Goal: Task Accomplishment & Management: Manage account settings

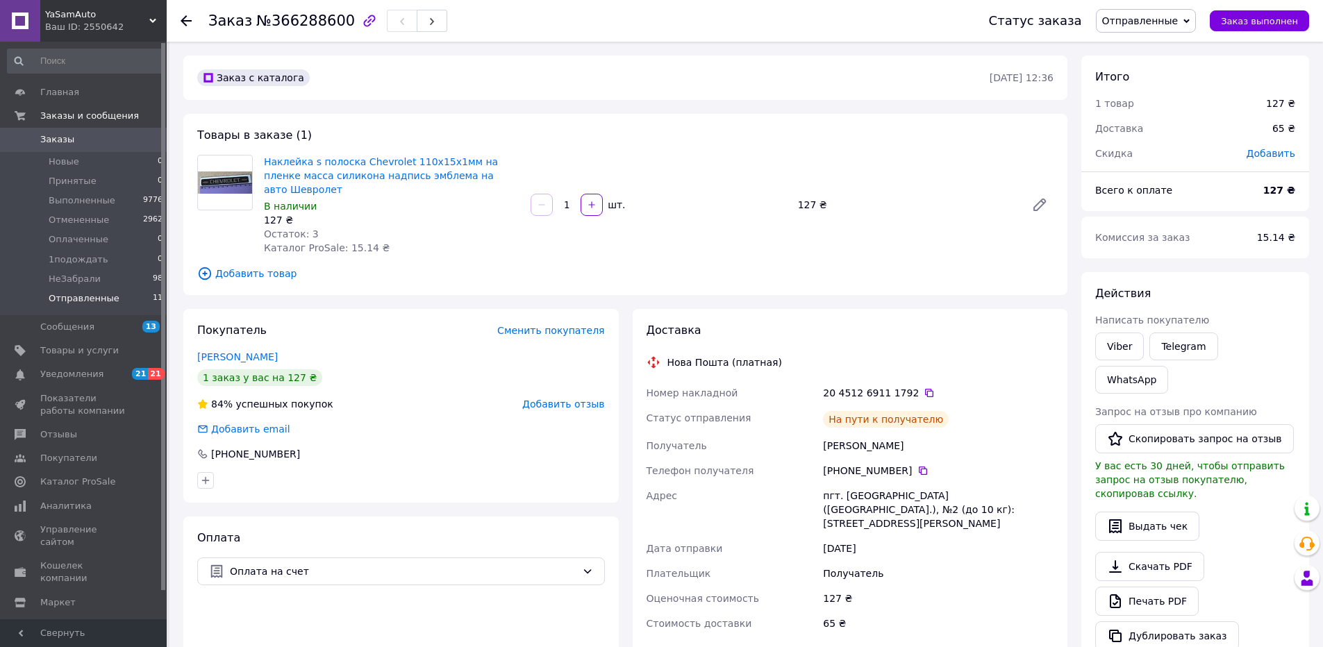
click at [97, 301] on span "Отправленные" at bounding box center [84, 298] width 71 height 12
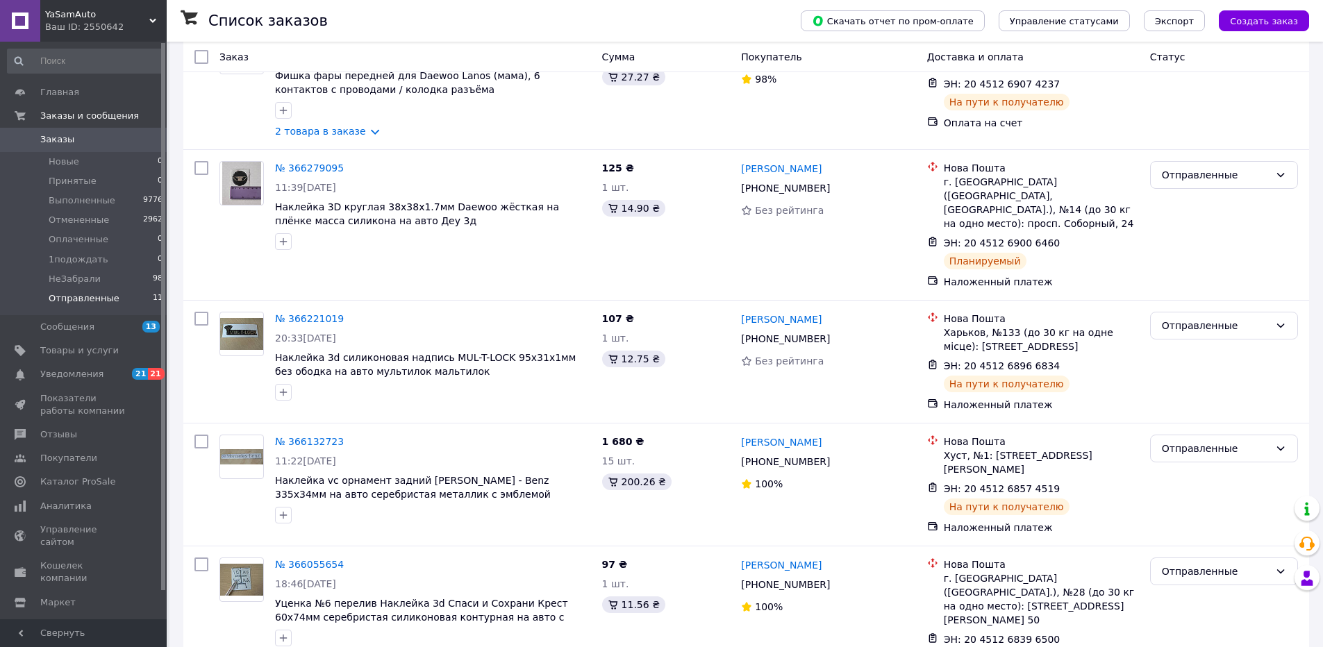
scroll to position [453, 0]
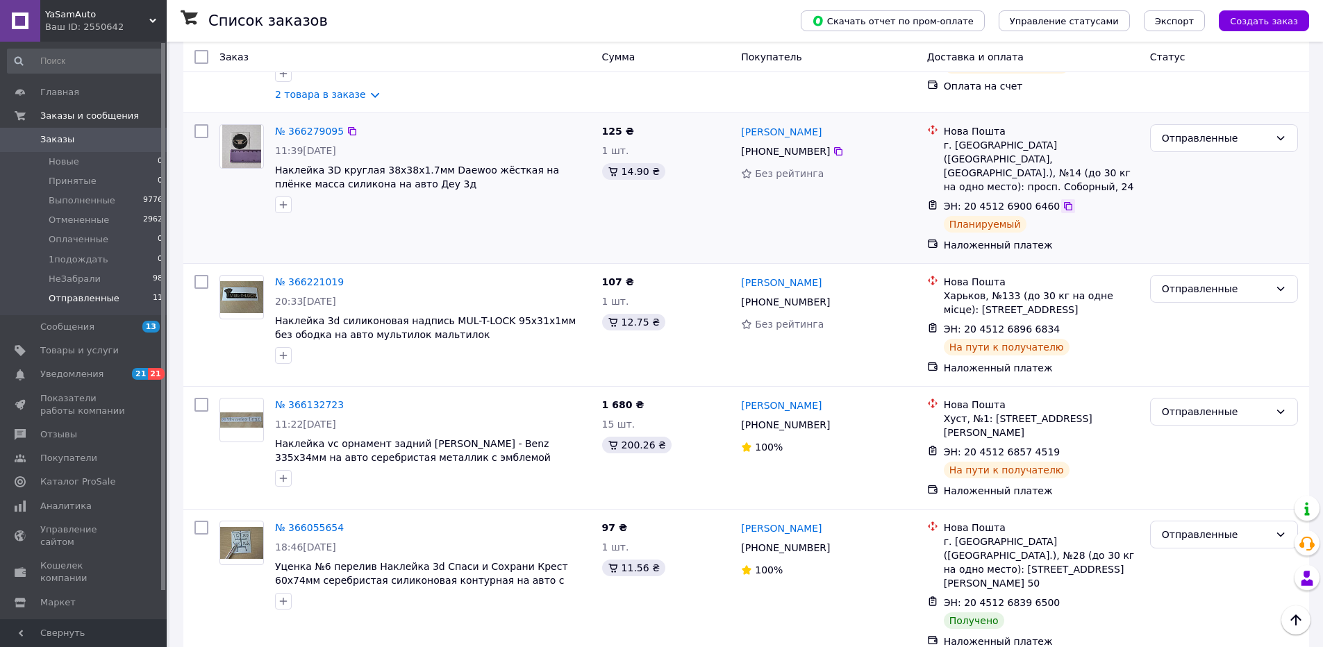
click at [1064, 202] on icon at bounding box center [1068, 206] width 8 height 8
click at [1281, 529] on icon at bounding box center [1280, 534] width 11 height 11
click at [1180, 557] on li "Выполнен" at bounding box center [1223, 551] width 146 height 25
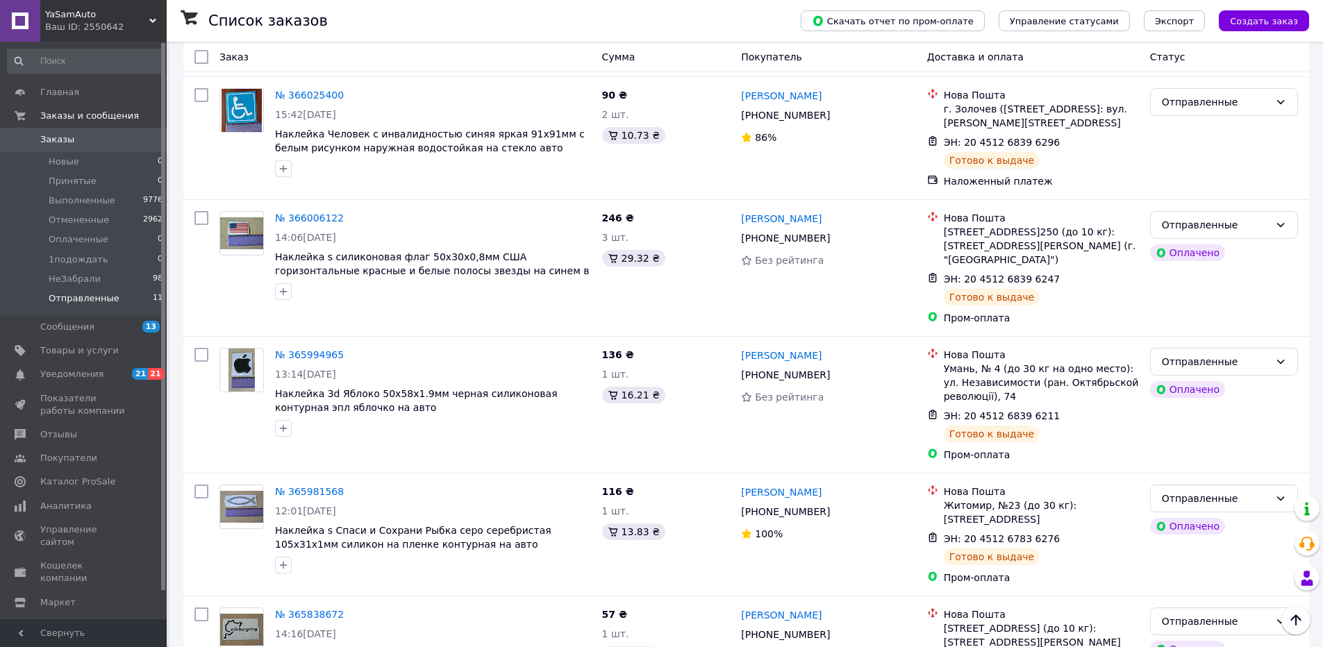
scroll to position [1059, 0]
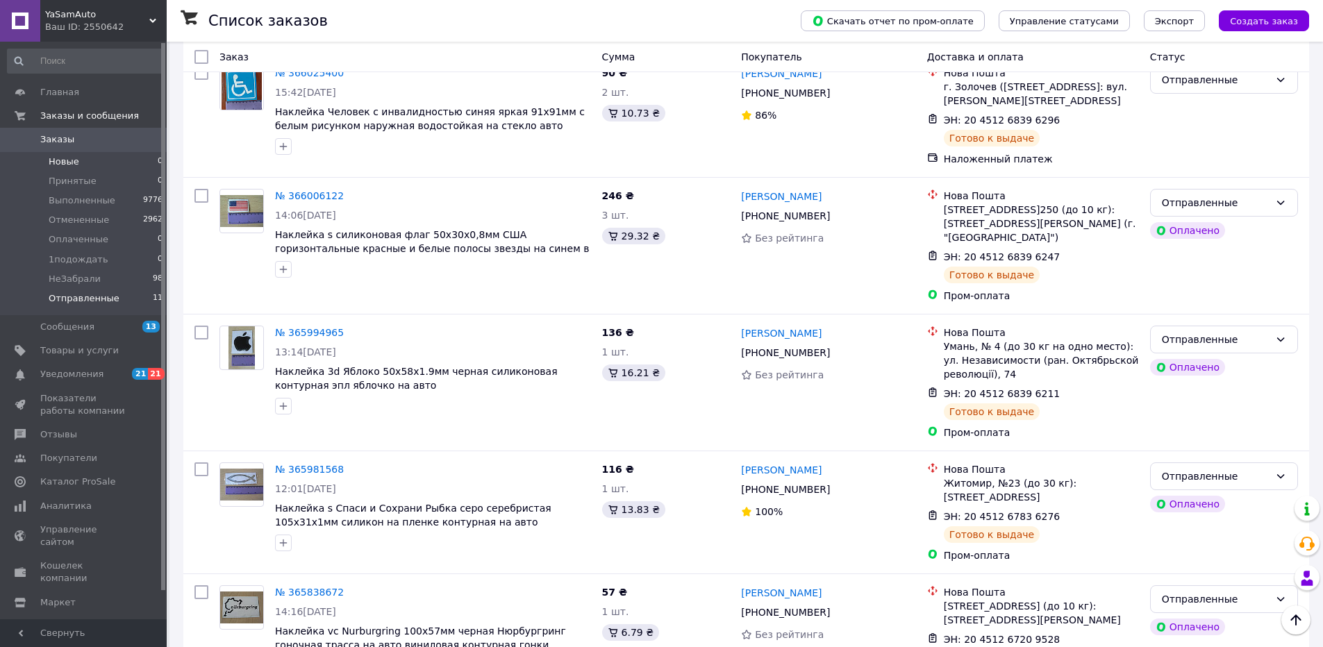
click at [65, 157] on span "Новые" at bounding box center [64, 162] width 31 height 12
